Goal: Task Accomplishment & Management: Manage account settings

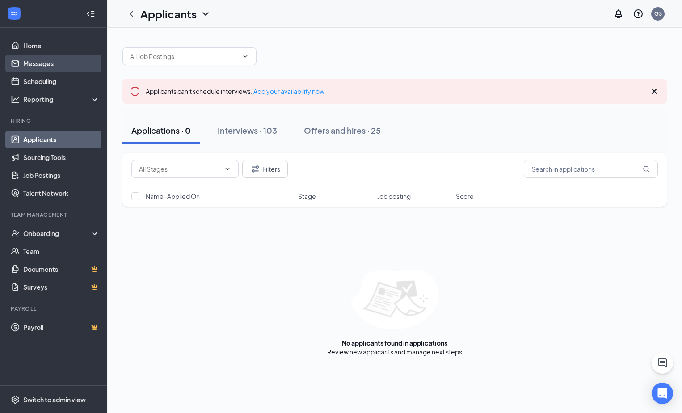
click at [69, 70] on link "Messages" at bounding box center [61, 64] width 76 height 18
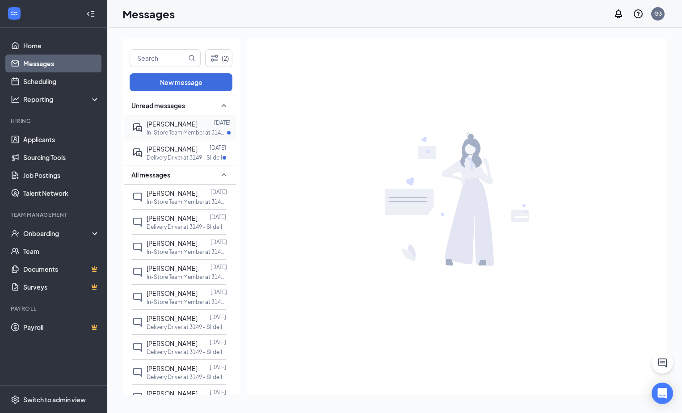
click at [166, 132] on p "In-Store Team Member at 3149 - Slidell" at bounding box center [187, 133] width 81 height 8
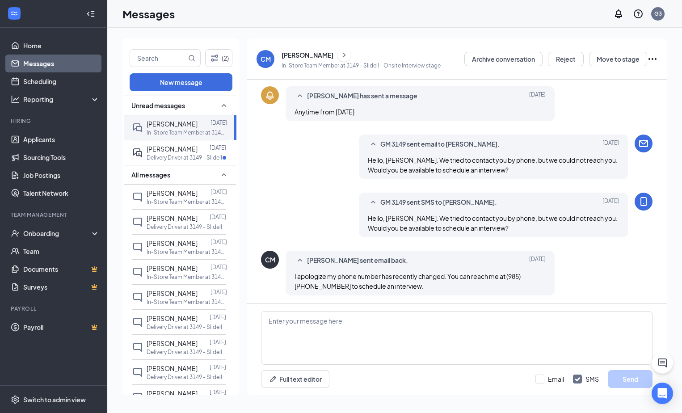
scroll to position [219, 0]
click at [181, 157] on p "Delivery Driver at 3149 - Slidell" at bounding box center [185, 158] width 76 height 8
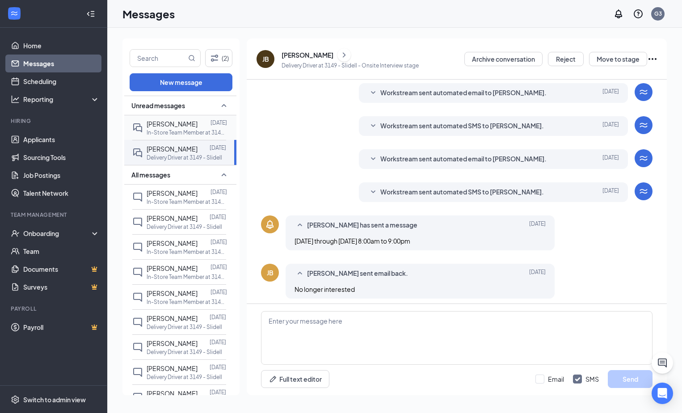
scroll to position [90, 0]
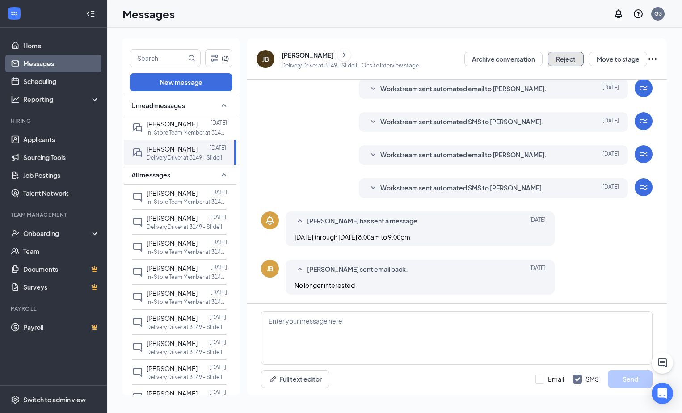
click at [562, 62] on button "Reject" at bounding box center [566, 59] width 36 height 14
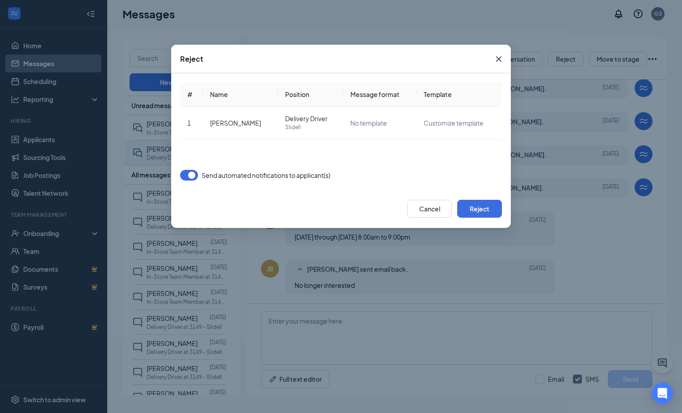
click at [191, 170] on button "button" at bounding box center [189, 175] width 18 height 11
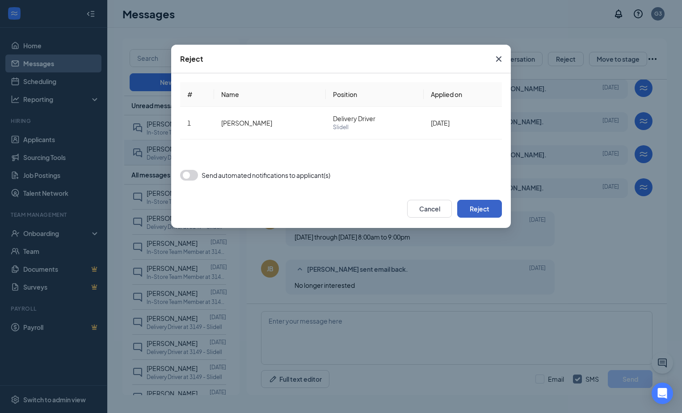
click at [480, 204] on button "Reject" at bounding box center [480, 209] width 45 height 18
drag, startPoint x: 480, startPoint y: 204, endPoint x: 472, endPoint y: 201, distance: 9.2
drag, startPoint x: 472, startPoint y: 201, endPoint x: 446, endPoint y: 174, distance: 37.3
